Goal: Submit feedback/report problem

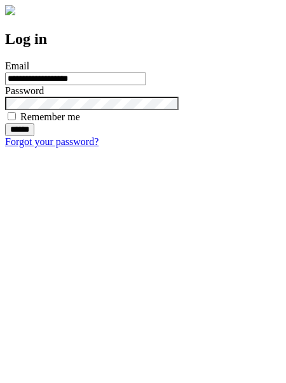
click at [34, 136] on input "******" at bounding box center [19, 129] width 29 height 13
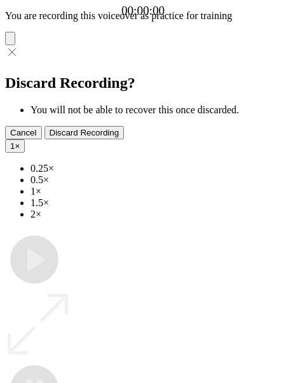
type input "**********"
